Goal: Transaction & Acquisition: Purchase product/service

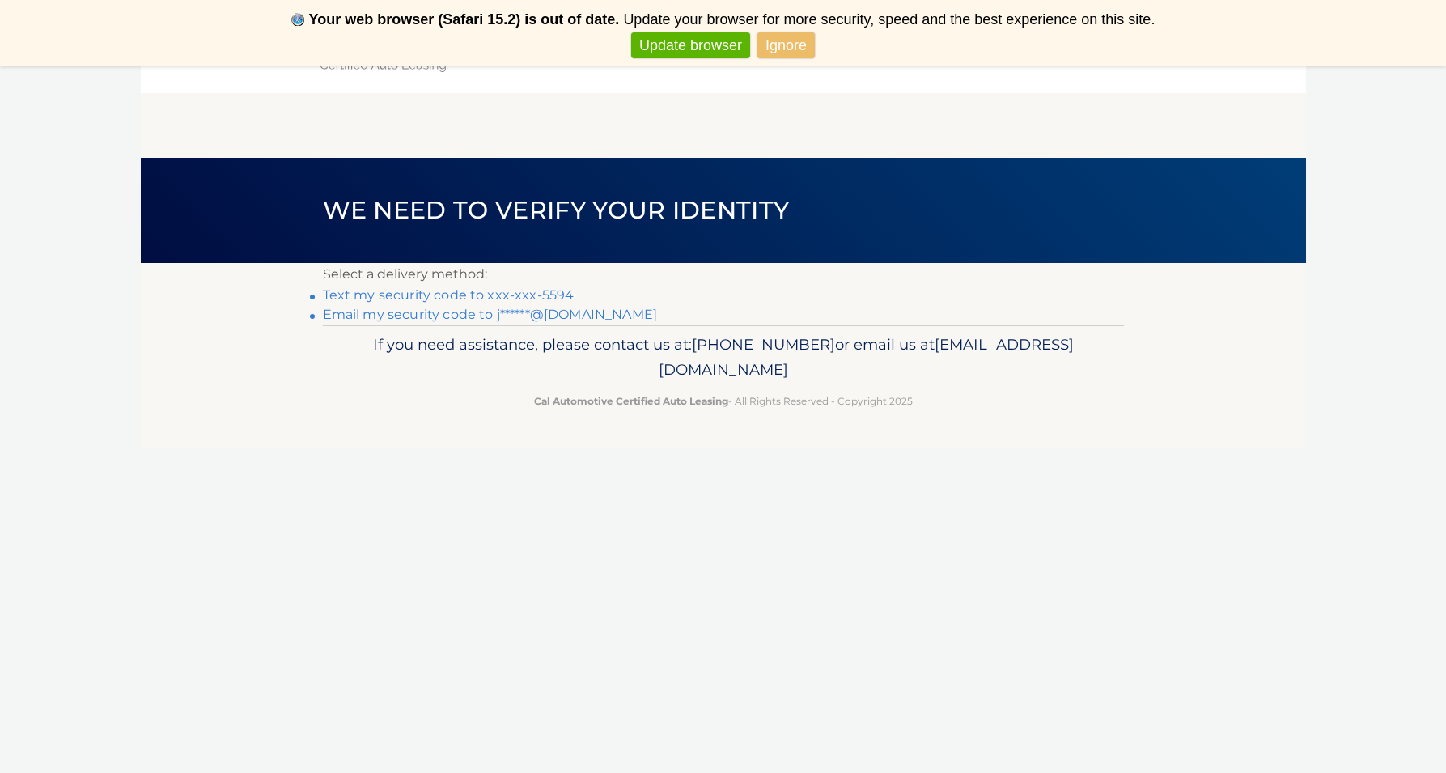
click at [463, 294] on link "Text my security code to xxx-xxx-5594" at bounding box center [449, 294] width 252 height 15
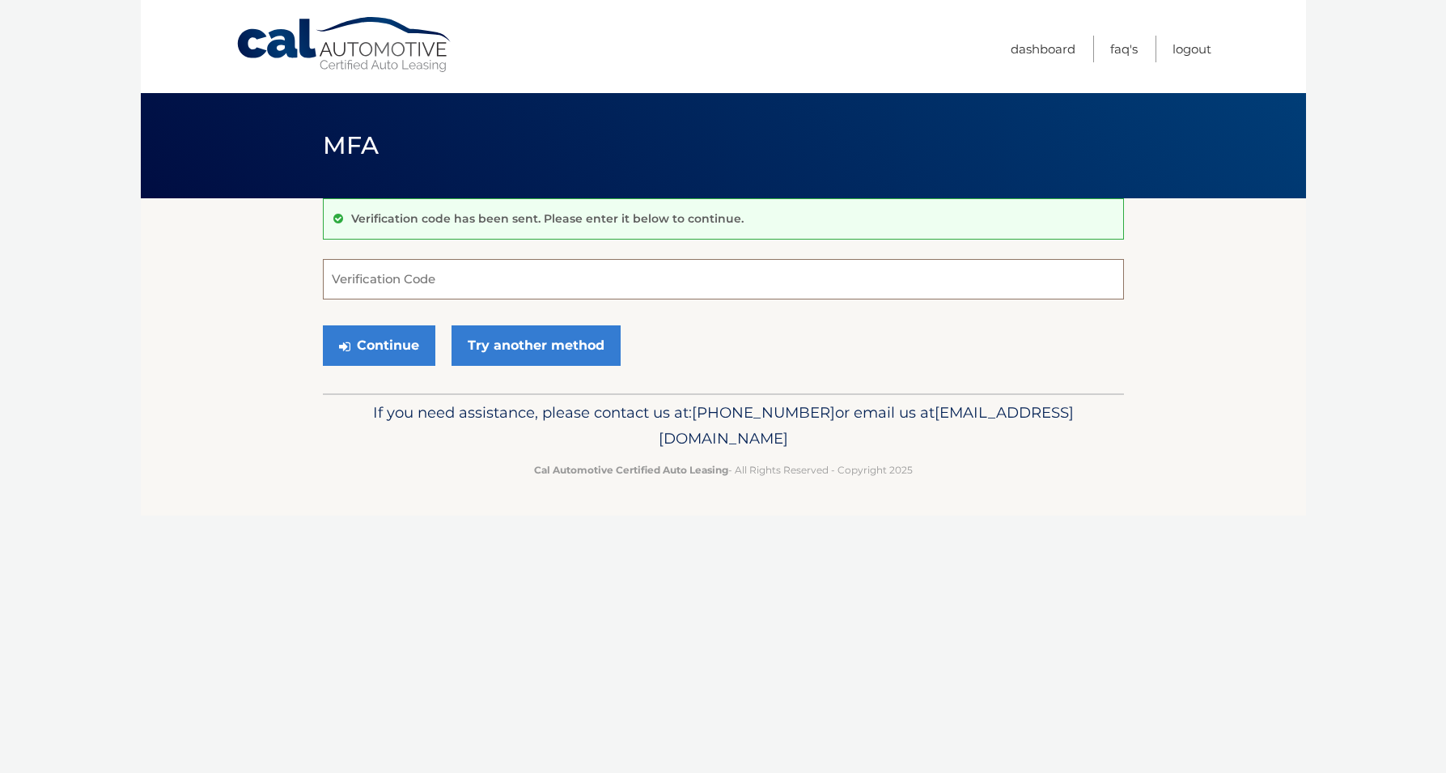
click at [425, 281] on input "Verification Code" at bounding box center [723, 279] width 801 height 40
type input "509780"
click at [396, 345] on button "Continue" at bounding box center [379, 345] width 112 height 40
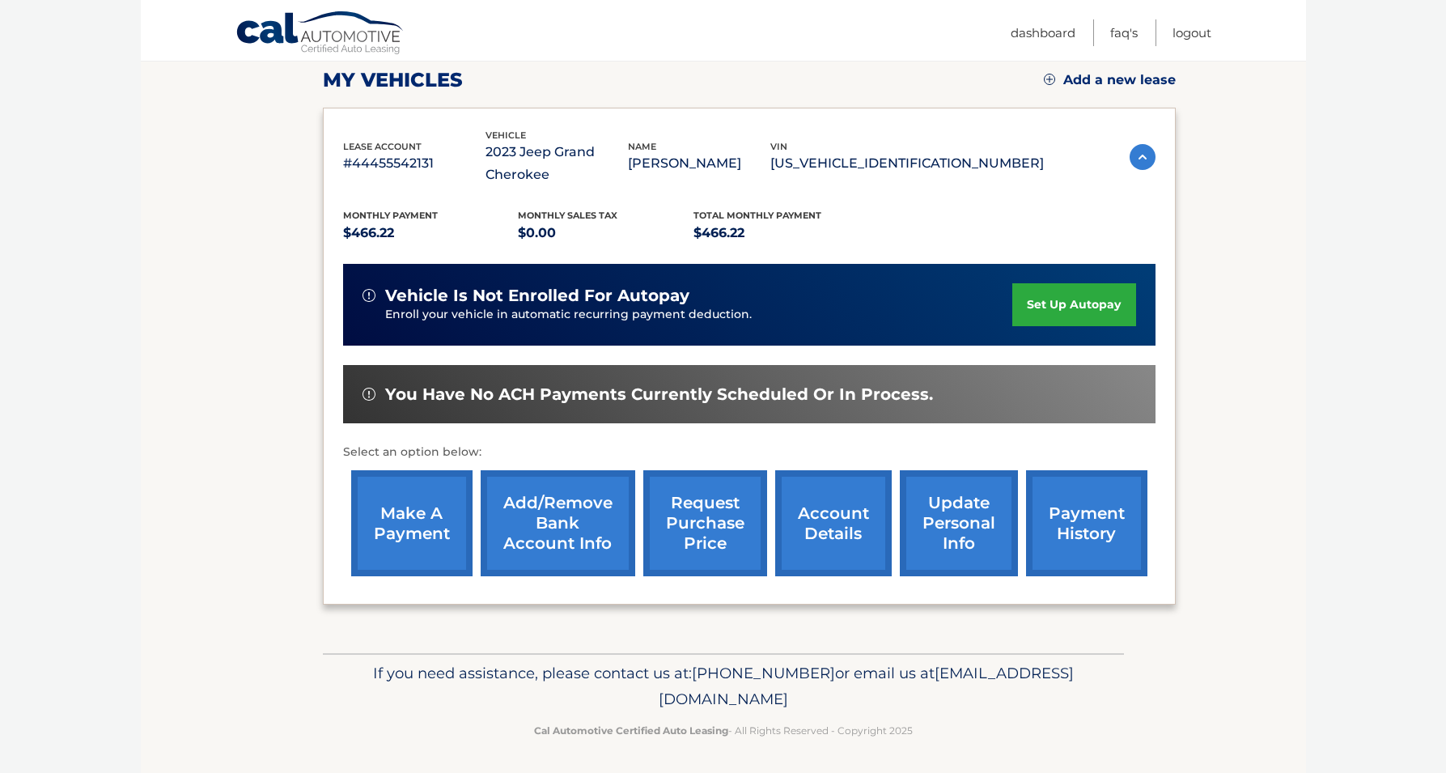
scroll to position [227, 0]
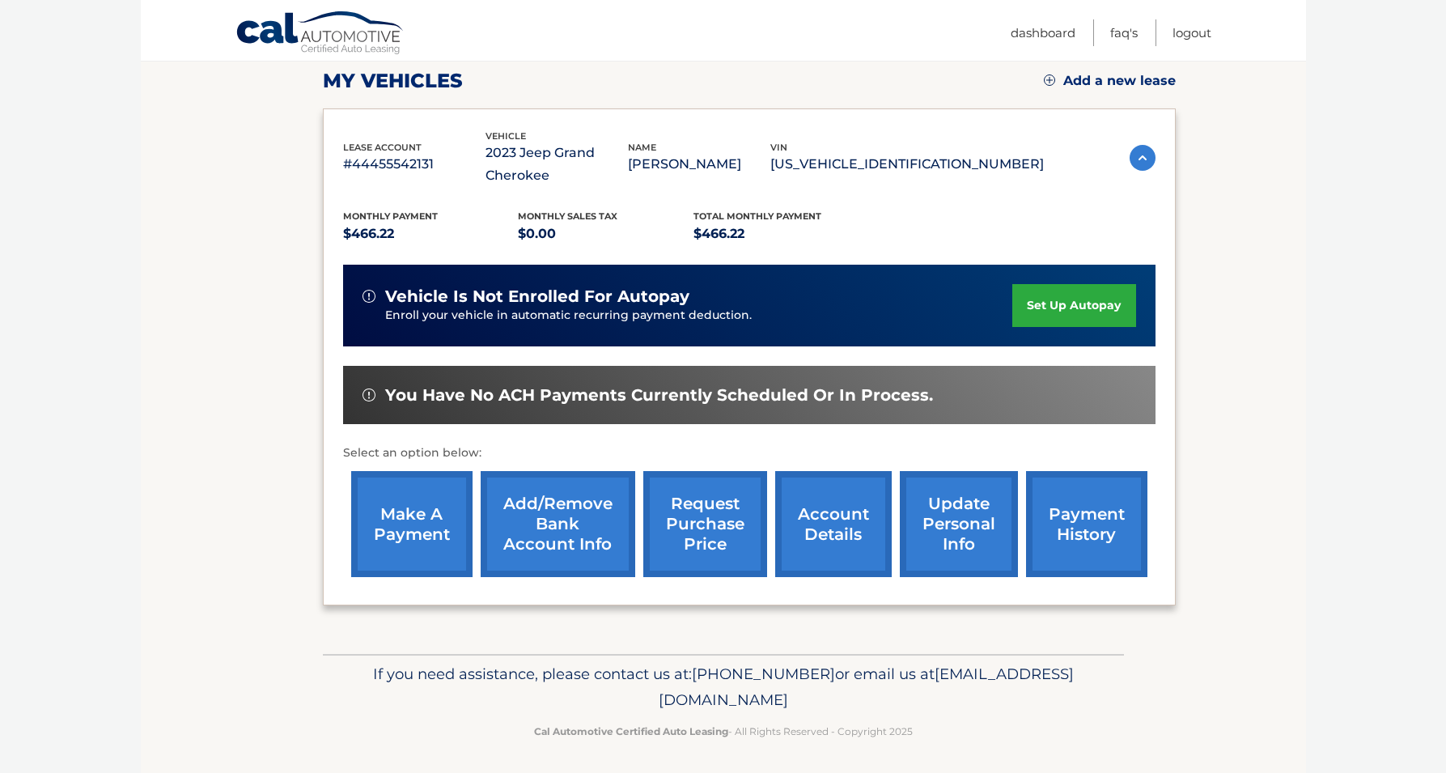
click at [423, 528] on link "make a payment" at bounding box center [411, 524] width 121 height 106
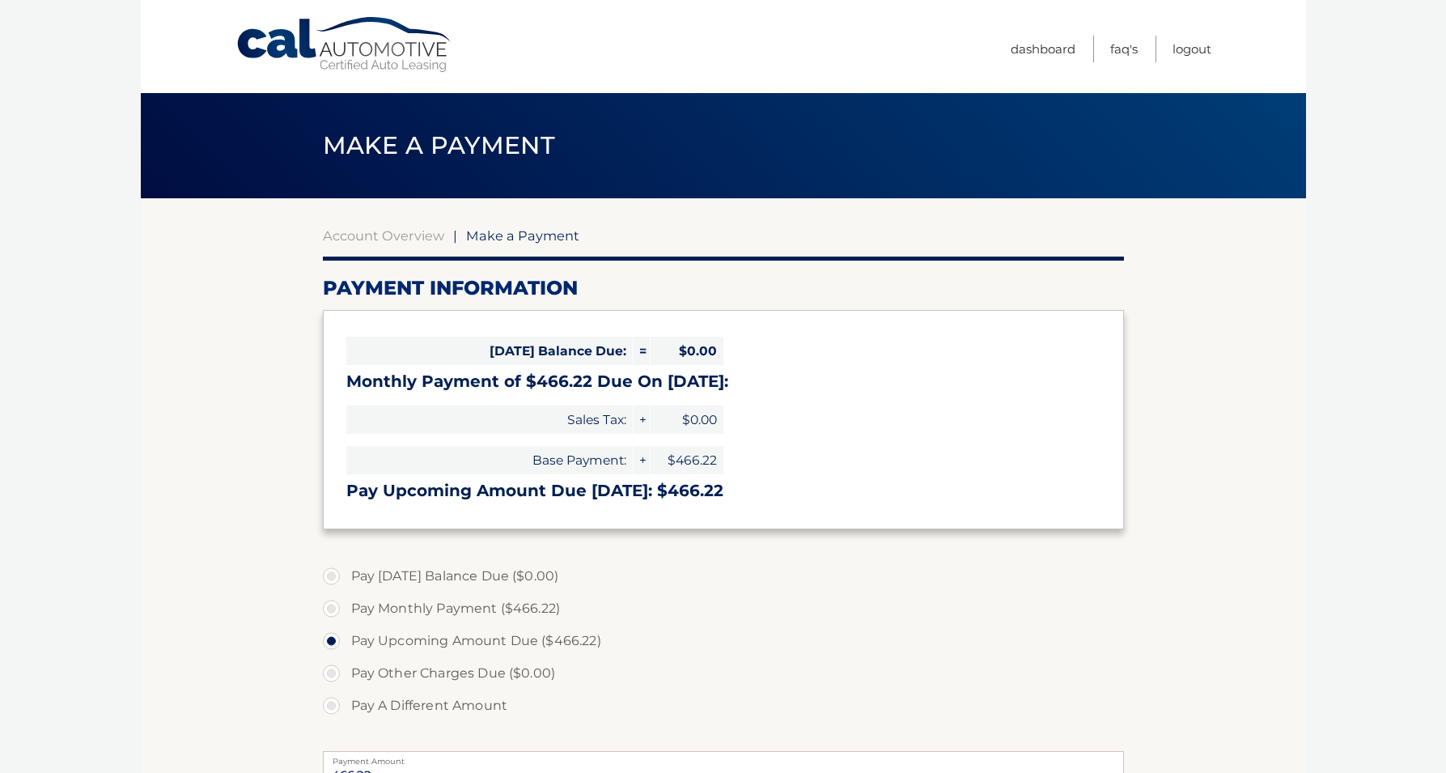
select select "NGY4OTQ2YWYtZjhjYi00NGYyLTg5MzItNDA2MjM5NTVmZDg5"
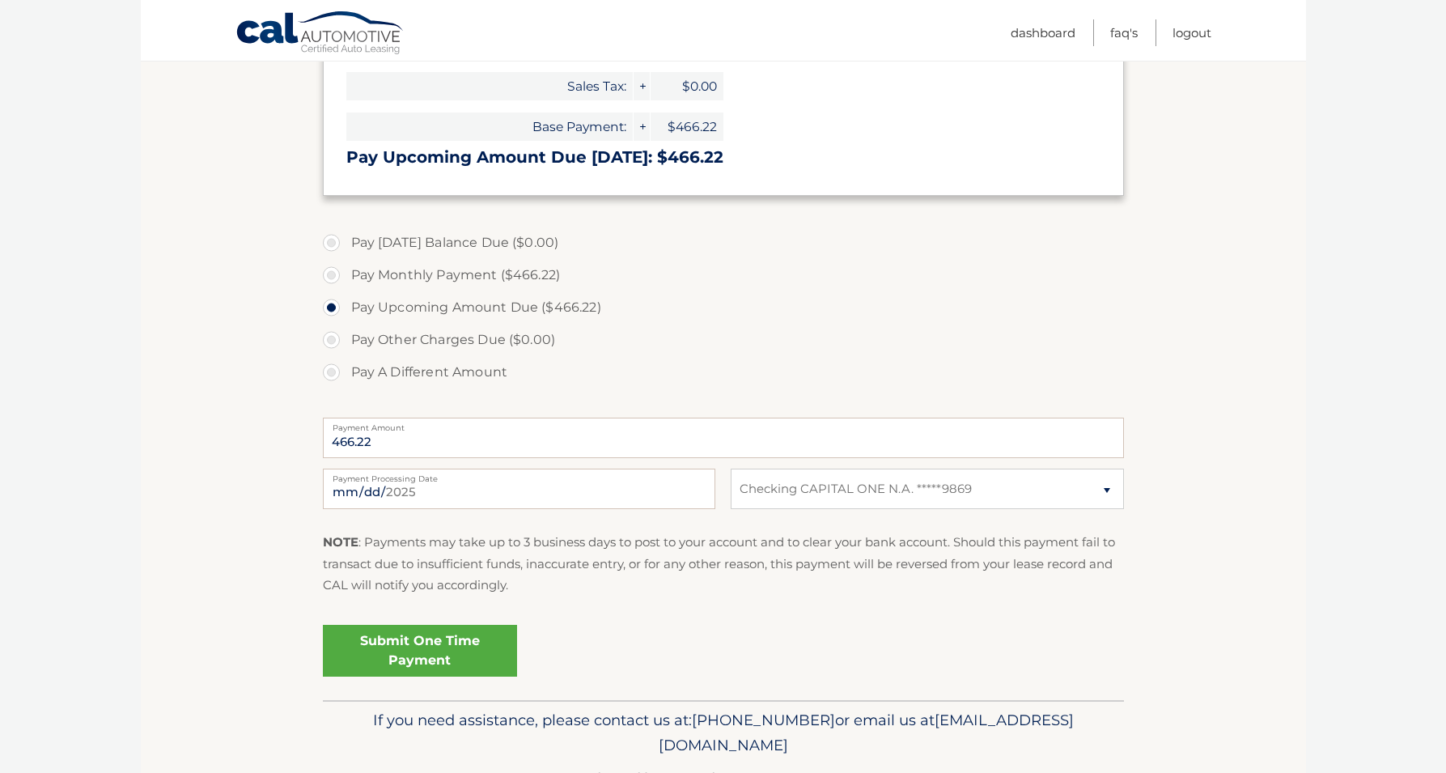
scroll to position [334, 0]
click at [431, 642] on link "Submit One Time Payment" at bounding box center [420, 650] width 194 height 52
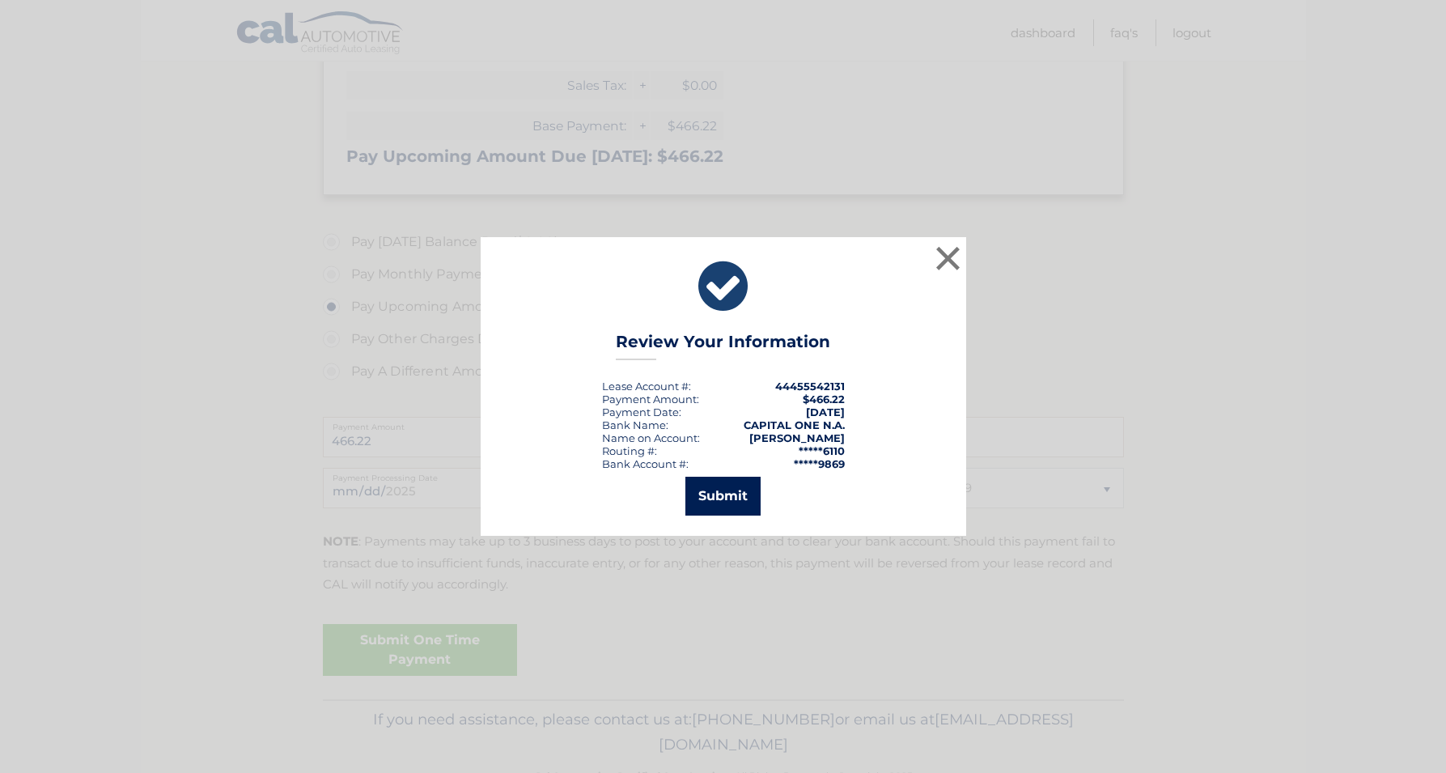
click at [730, 493] on button "Submit" at bounding box center [722, 495] width 75 height 39
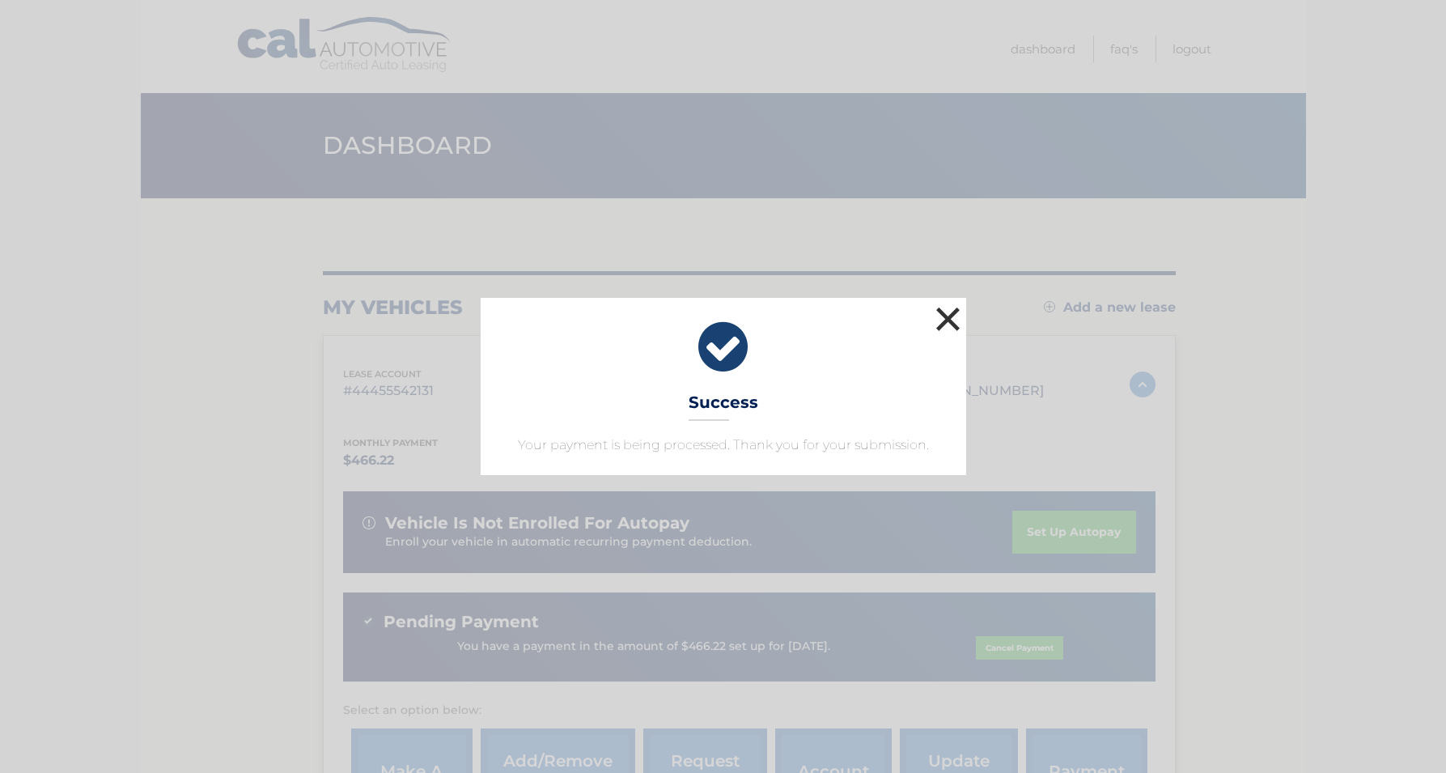
click at [951, 320] on button "×" at bounding box center [948, 319] width 32 height 32
